Goal: Transaction & Acquisition: Purchase product/service

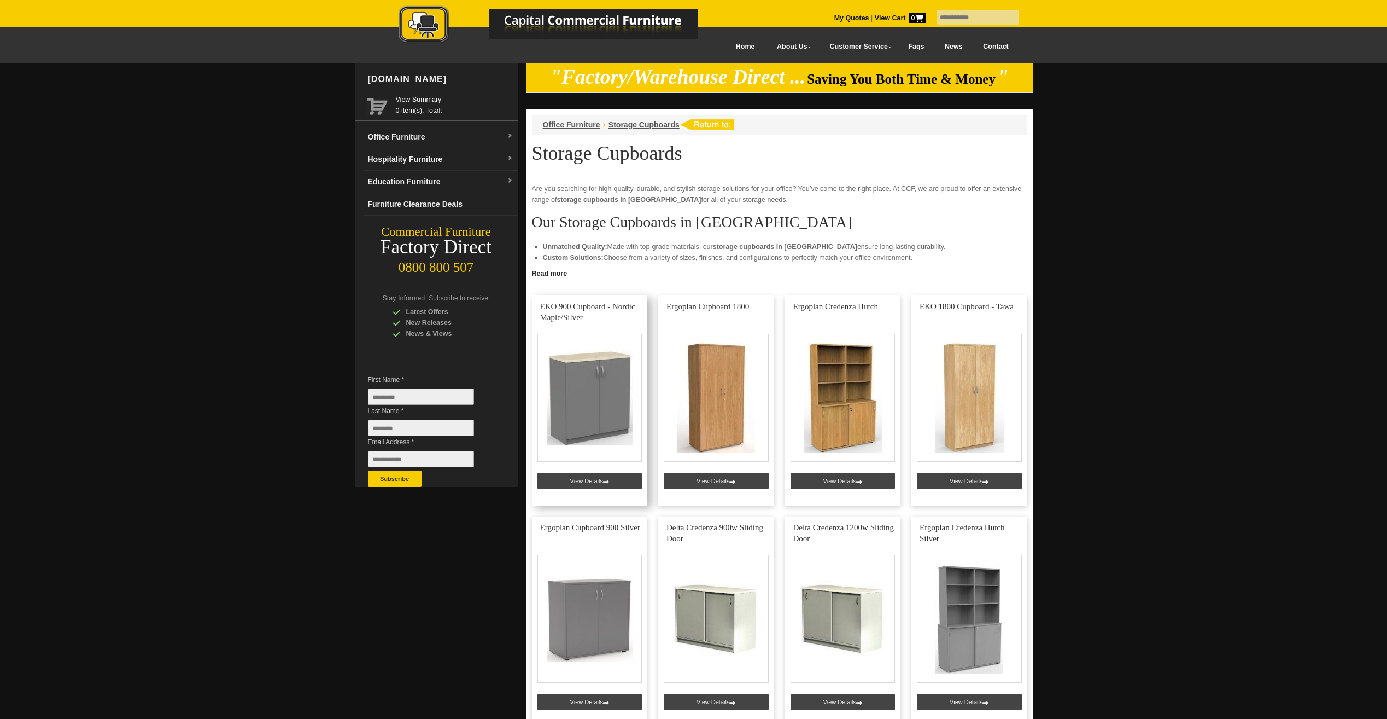
click at [593, 396] on link at bounding box center [590, 400] width 116 height 210
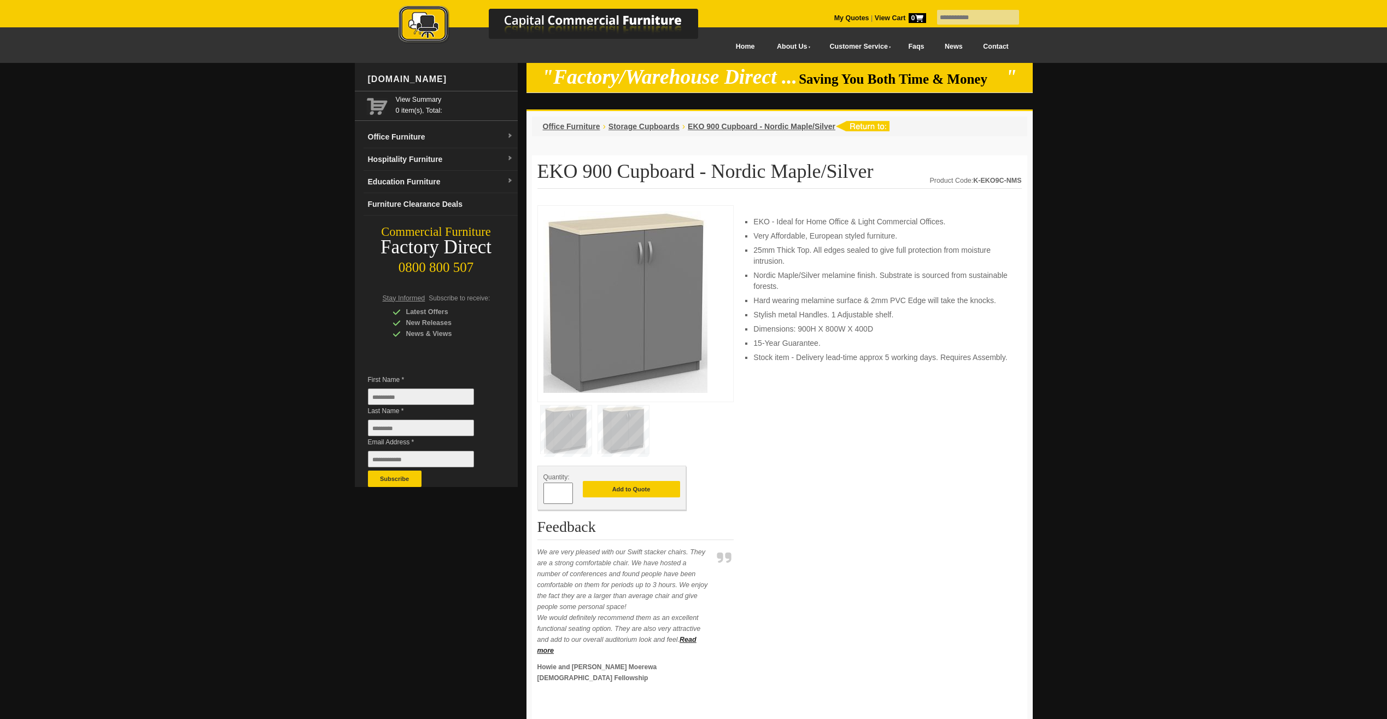
drag, startPoint x: 24, startPoint y: 0, endPoint x: 65, endPoint y: 166, distance: 170.6
click at [77, 176] on div at bounding box center [693, 584] width 1387 height 1043
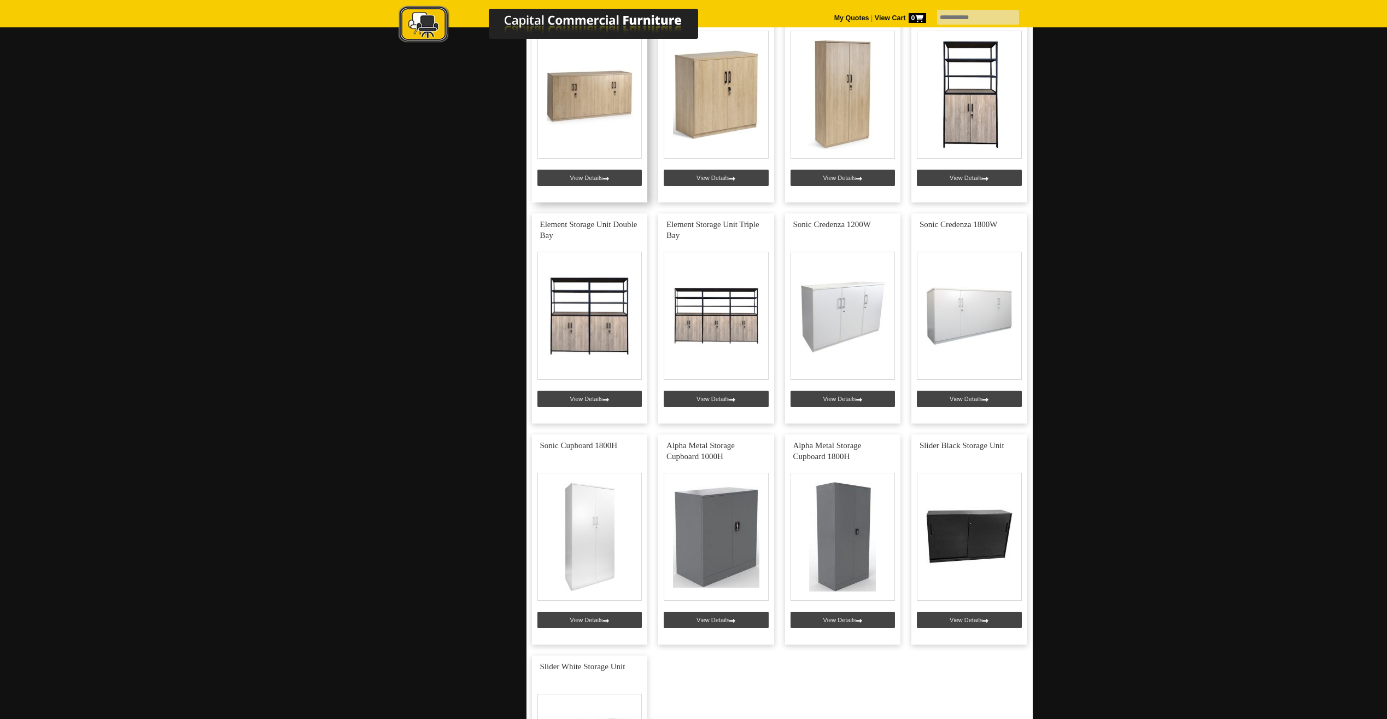
scroll to position [2297, 0]
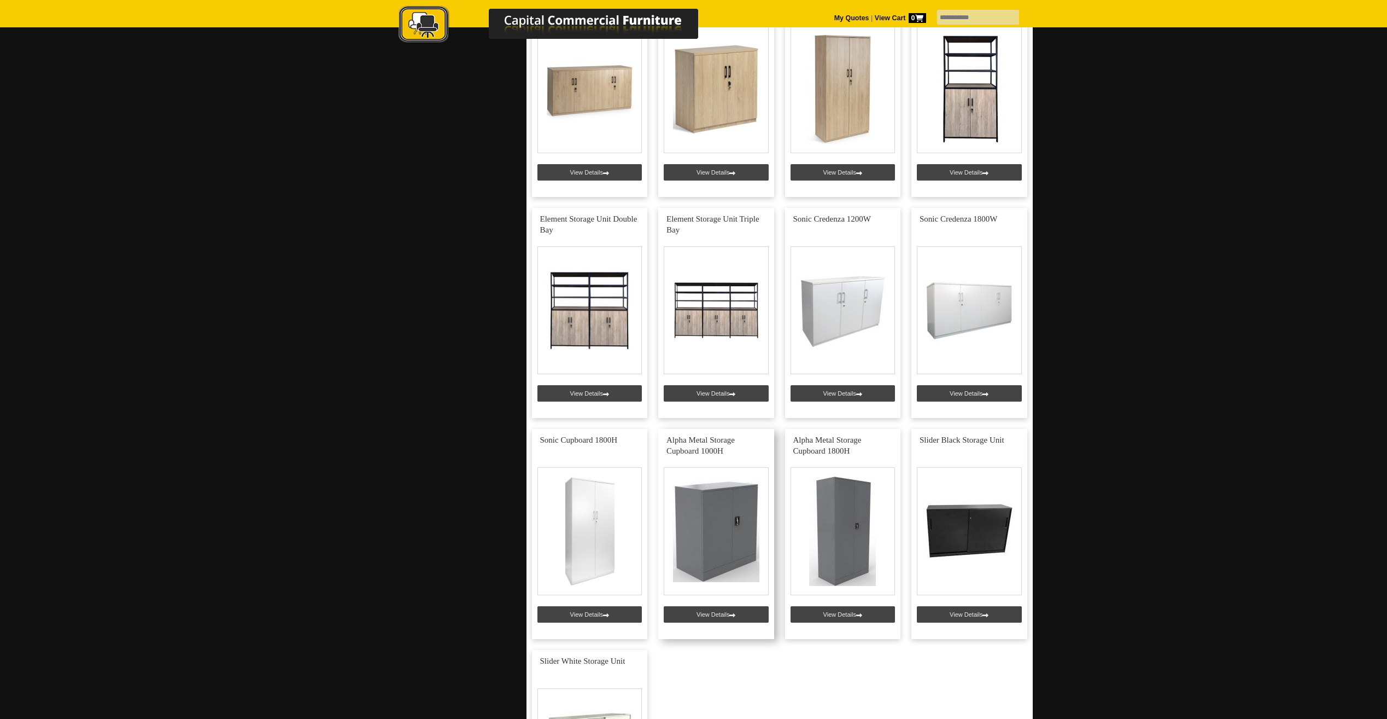
click at [711, 509] on link at bounding box center [716, 534] width 116 height 210
